Goal: Task Accomplishment & Management: Manage account settings

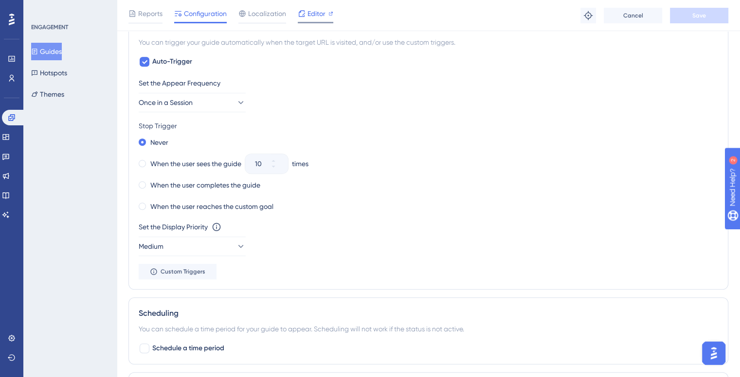
click at [300, 14] on icon at bounding box center [302, 14] width 8 height 8
click at [155, 15] on span "Reports" at bounding box center [150, 14] width 24 height 12
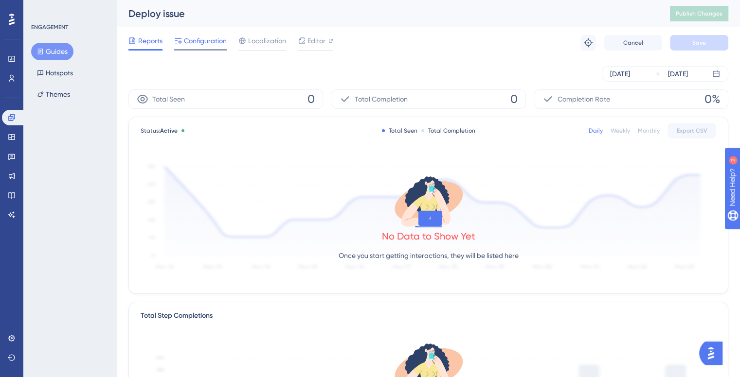
click at [210, 44] on span "Configuration" at bounding box center [205, 41] width 43 height 12
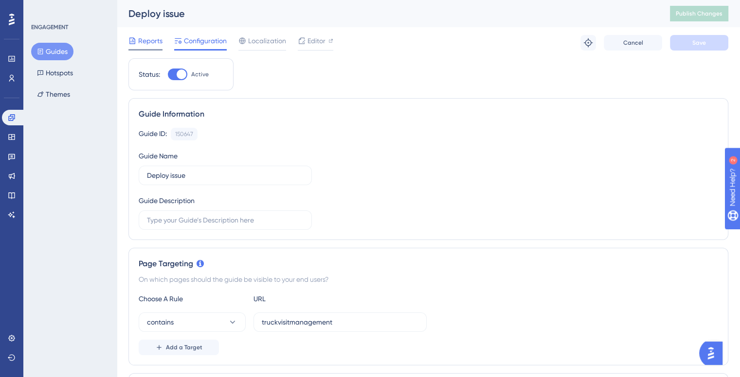
click at [144, 40] on span "Reports" at bounding box center [150, 41] width 24 height 12
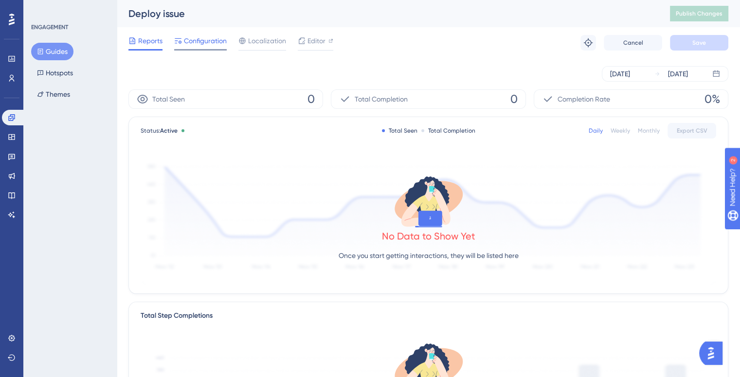
click at [199, 40] on span "Configuration" at bounding box center [205, 41] width 43 height 12
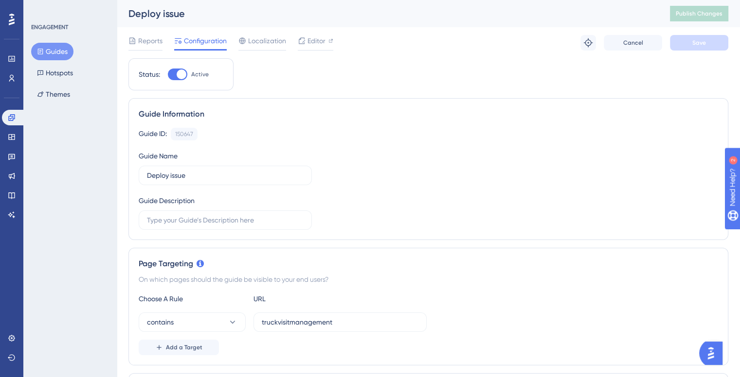
click at [178, 72] on div at bounding box center [182, 75] width 10 height 10
click at [168, 74] on input "Active" at bounding box center [167, 74] width 0 height 0
checkbox input "false"
click at [697, 38] on button "Save" at bounding box center [699, 43] width 58 height 16
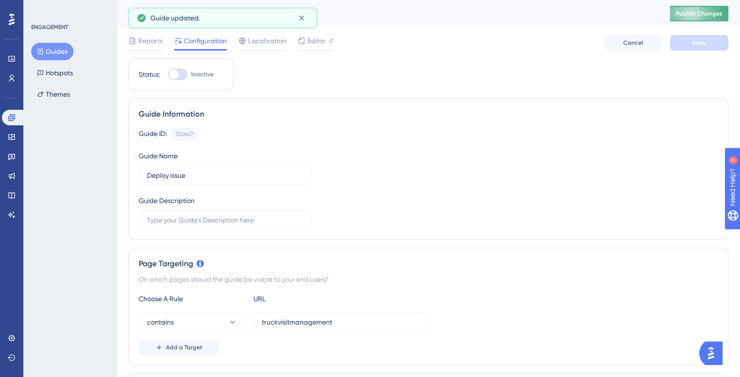
click at [707, 17] on span "Publish Changes" at bounding box center [699, 14] width 47 height 8
click at [142, 38] on span "Reports" at bounding box center [150, 41] width 24 height 12
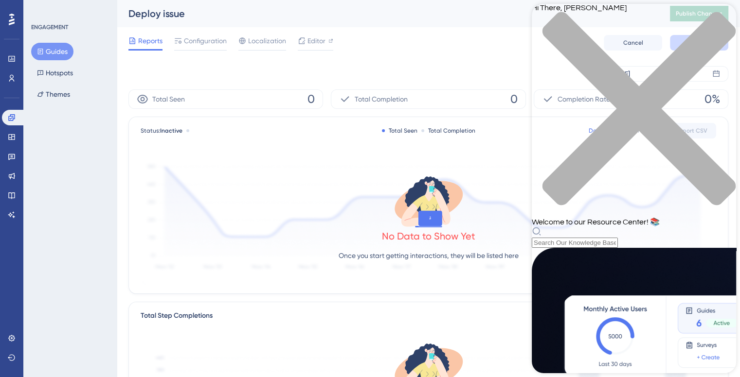
click at [451, 60] on div "Aug 26 2025 Aug 26 2025" at bounding box center [428, 73] width 600 height 31
click at [721, 24] on div "close resource center" at bounding box center [634, 115] width 204 height 206
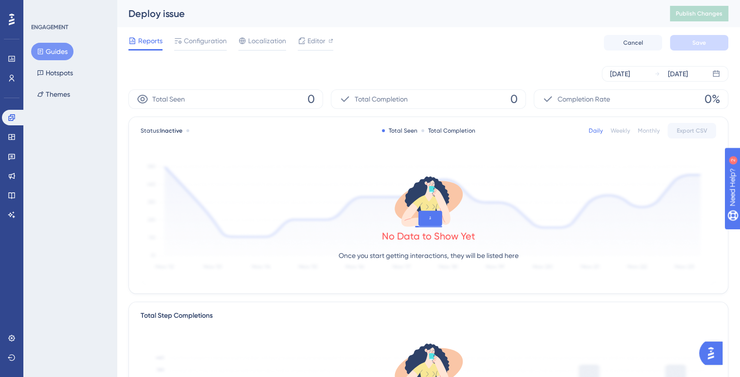
click at [304, 57] on div "Reports Configuration Localization Editor Cancel Save" at bounding box center [428, 42] width 600 height 31
